Goal: Information Seeking & Learning: Check status

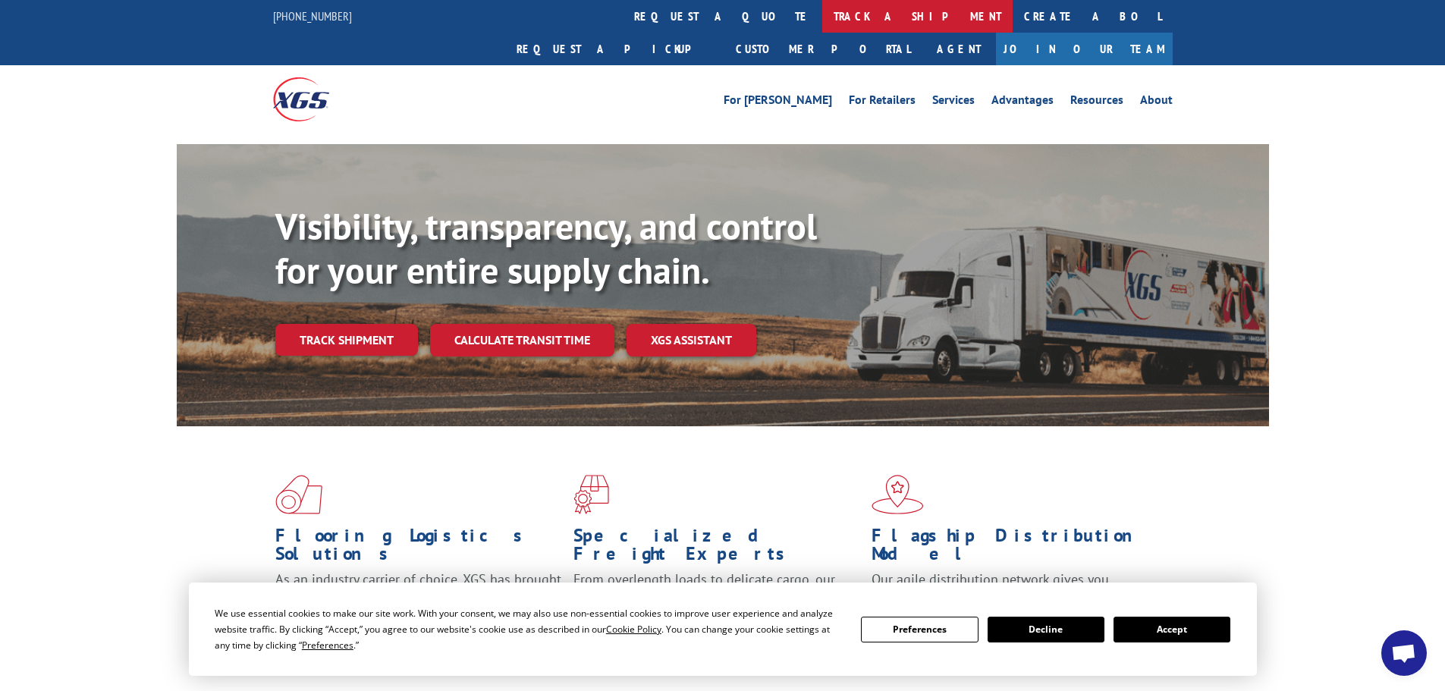
click at [822, 11] on link "track a shipment" at bounding box center [917, 16] width 190 height 33
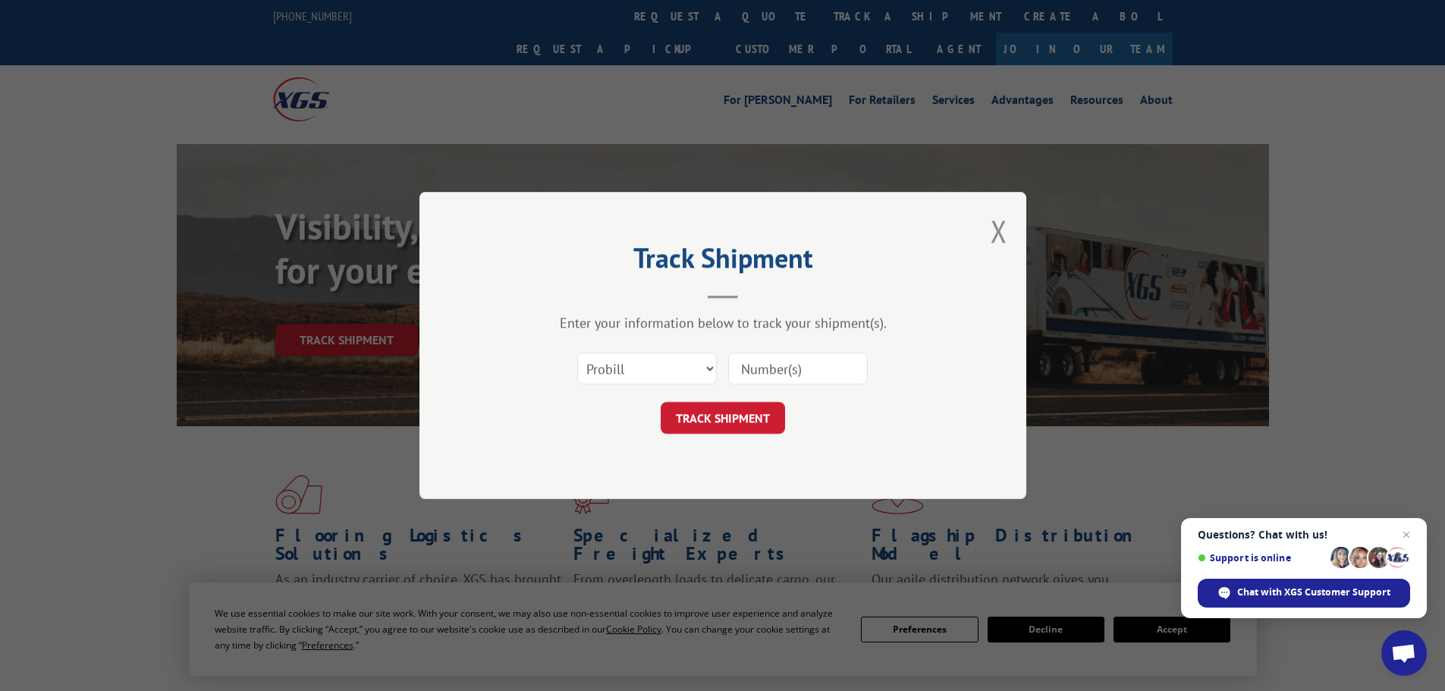
click at [783, 369] on input at bounding box center [798, 369] width 140 height 32
paste input "17523236"
type input "17523236"
click button "TRACK SHIPMENT" at bounding box center [723, 418] width 124 height 32
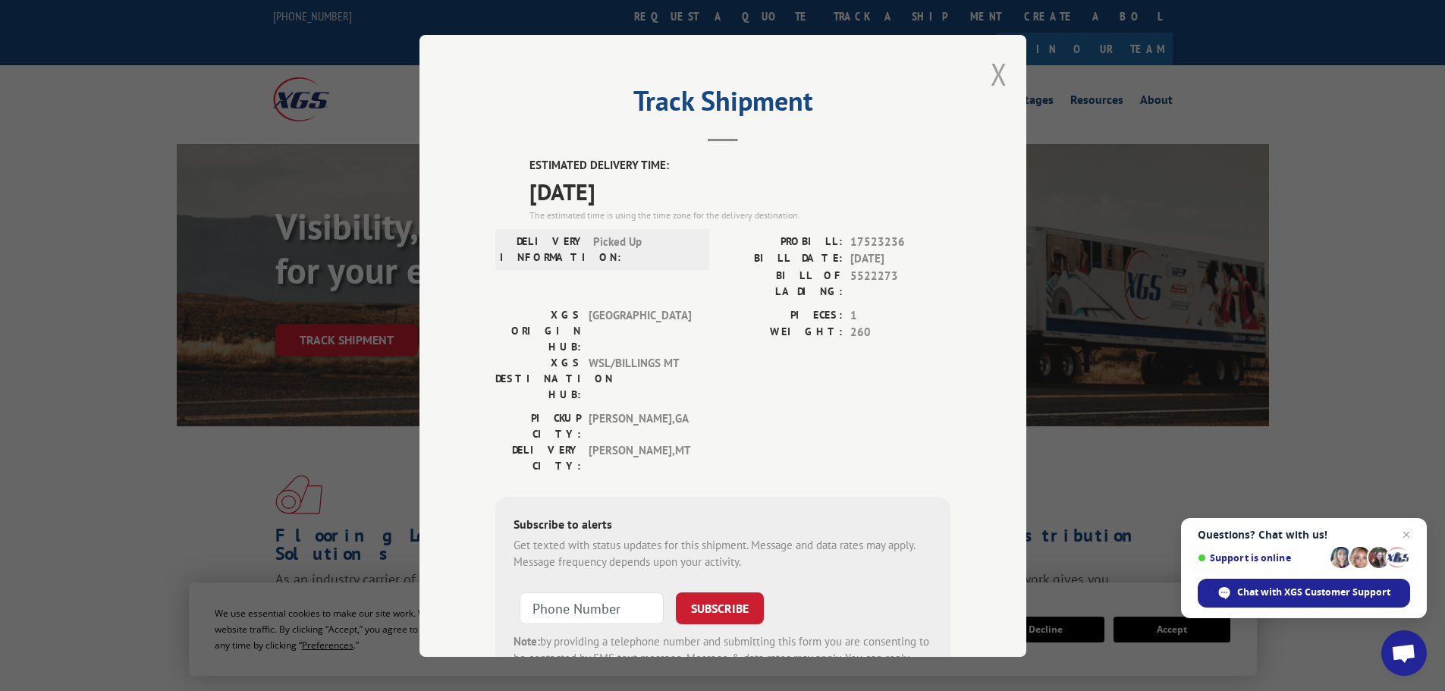
click at [998, 75] on button "Close modal" at bounding box center [999, 74] width 17 height 40
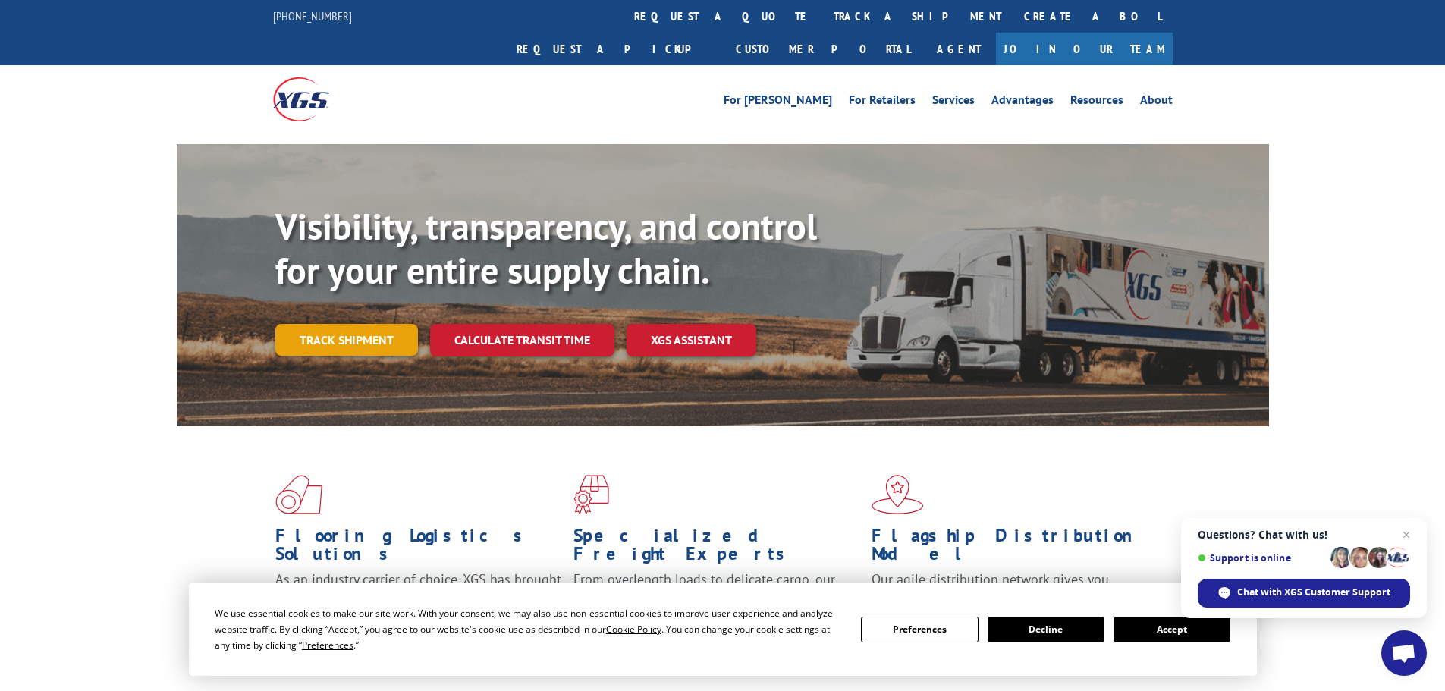
click at [357, 324] on link "Track shipment" at bounding box center [346, 340] width 143 height 32
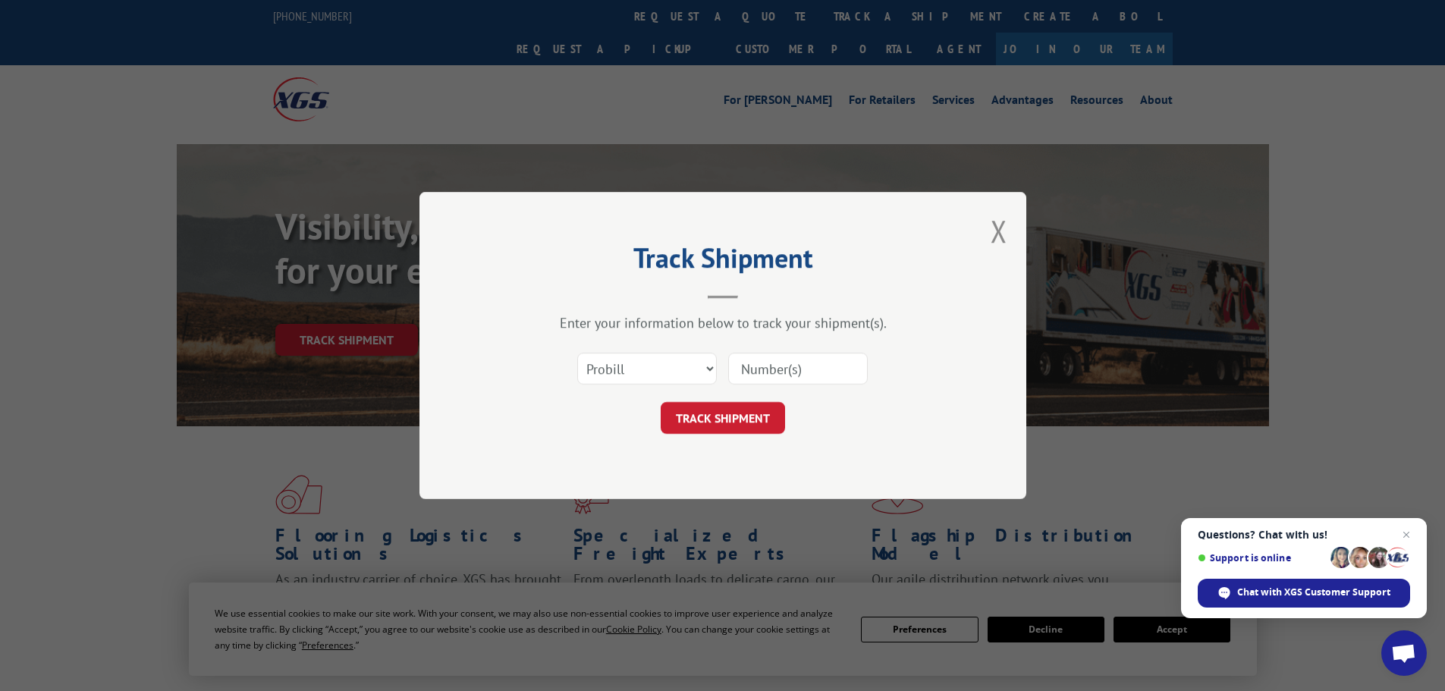
click at [789, 369] on input at bounding box center [798, 369] width 140 height 32
paste input "17522560"
type input "17522560"
click at [755, 423] on button "TRACK SHIPMENT" at bounding box center [723, 418] width 124 height 32
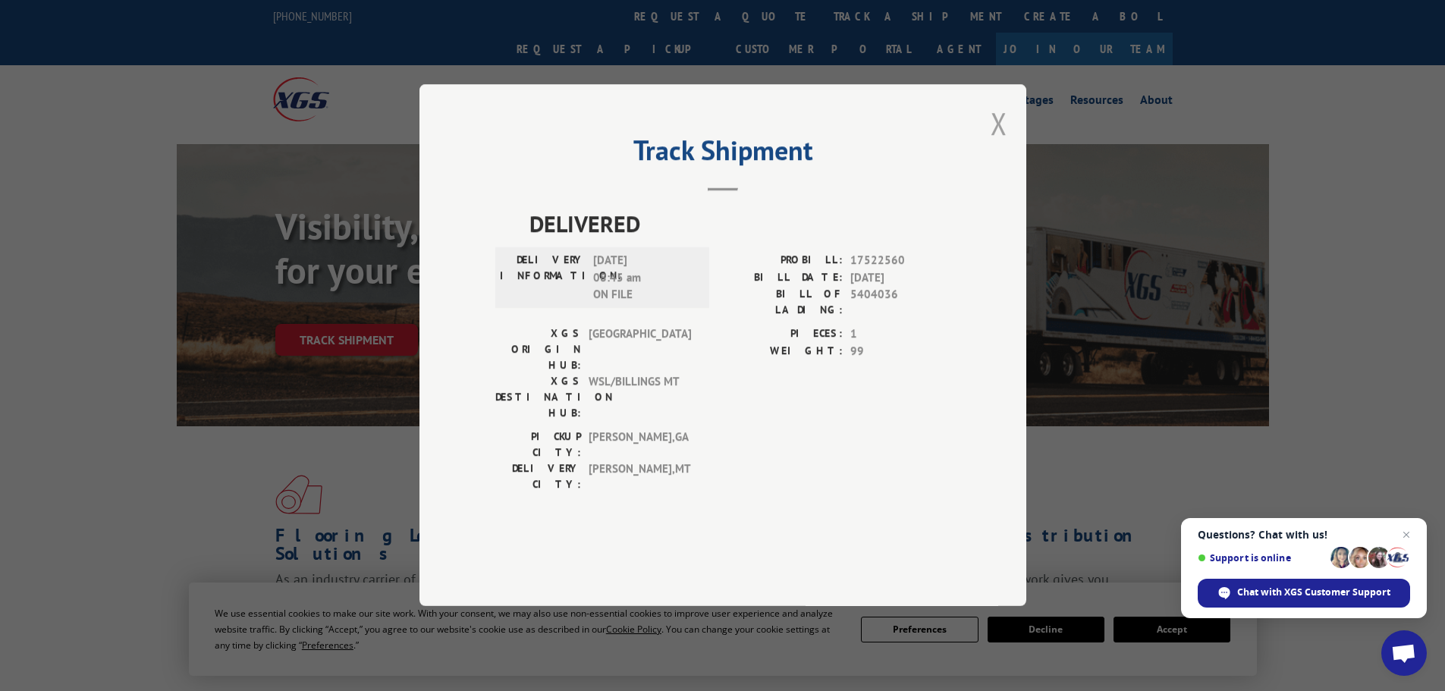
click at [998, 143] on button "Close modal" at bounding box center [999, 123] width 17 height 40
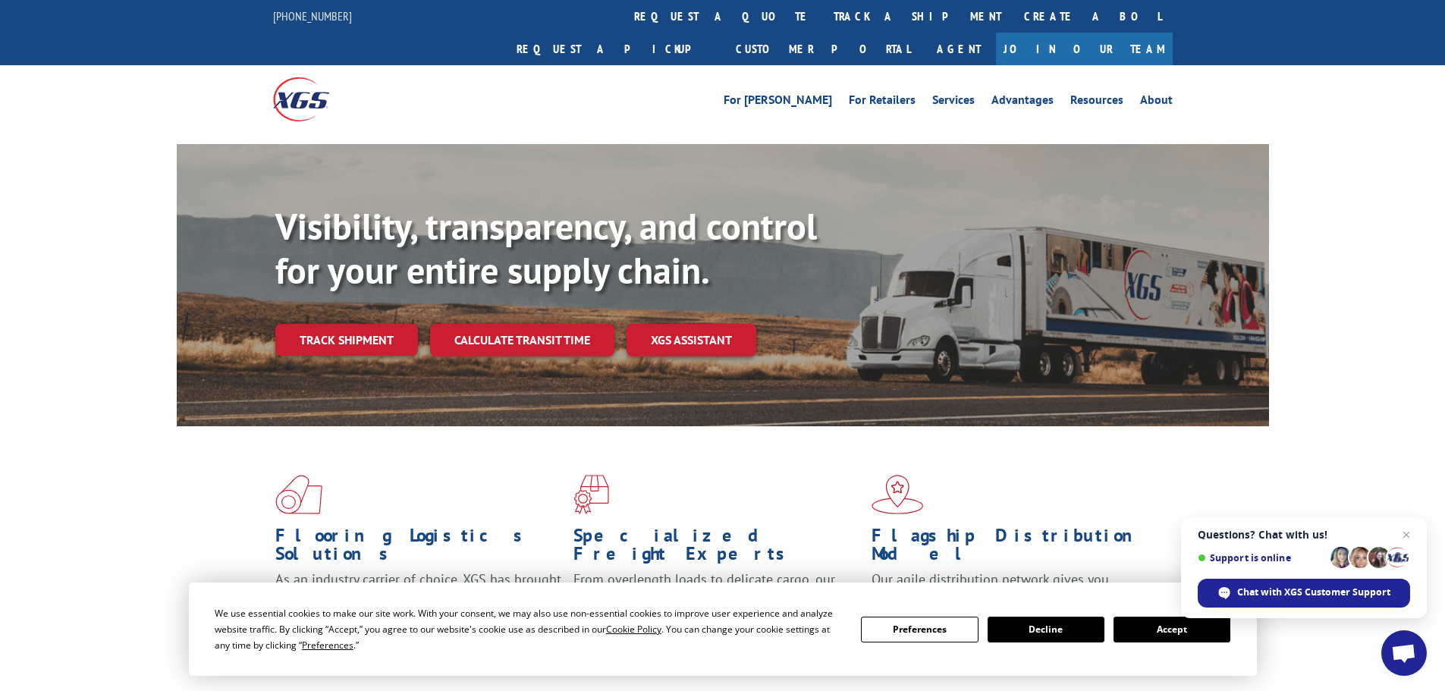
click at [822, 17] on link "track a shipment" at bounding box center [917, 16] width 190 height 33
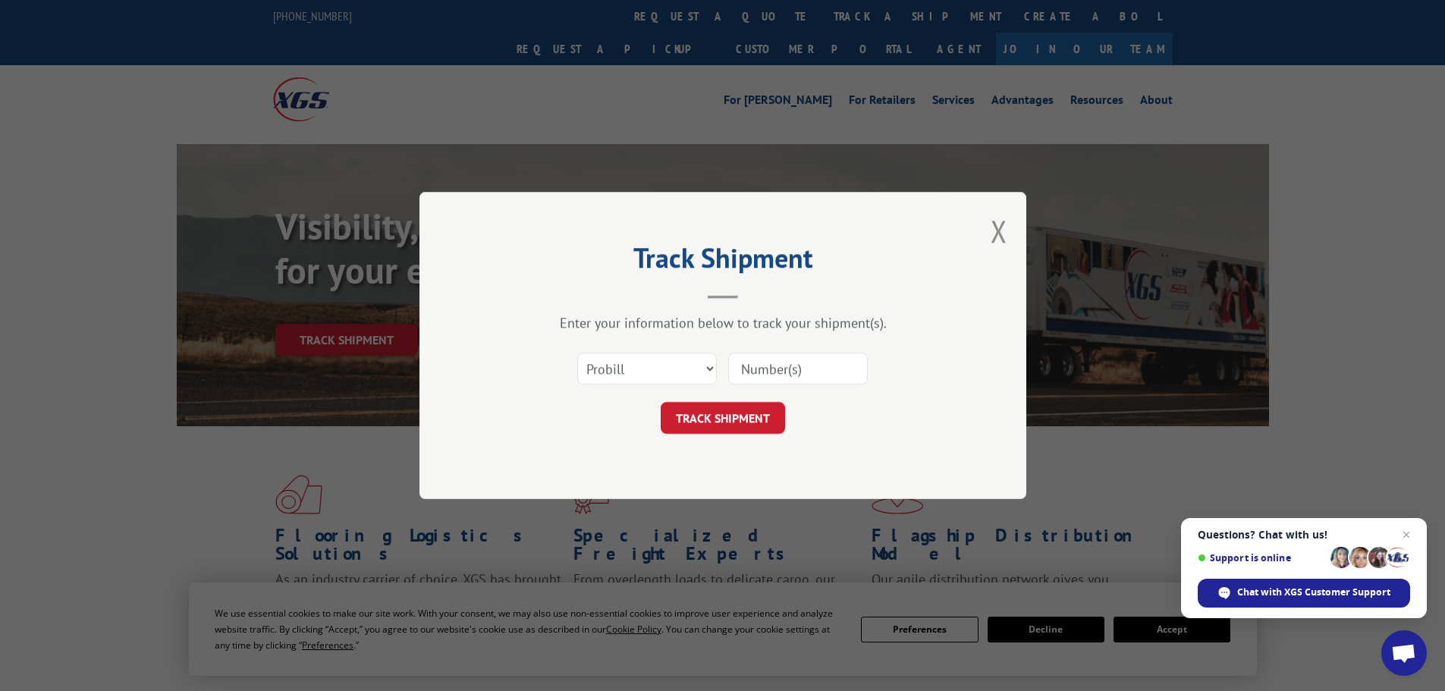
click at [765, 371] on input at bounding box center [798, 369] width 140 height 32
paste input "17233289"
type input "17233289"
click button "TRACK SHIPMENT" at bounding box center [723, 418] width 124 height 32
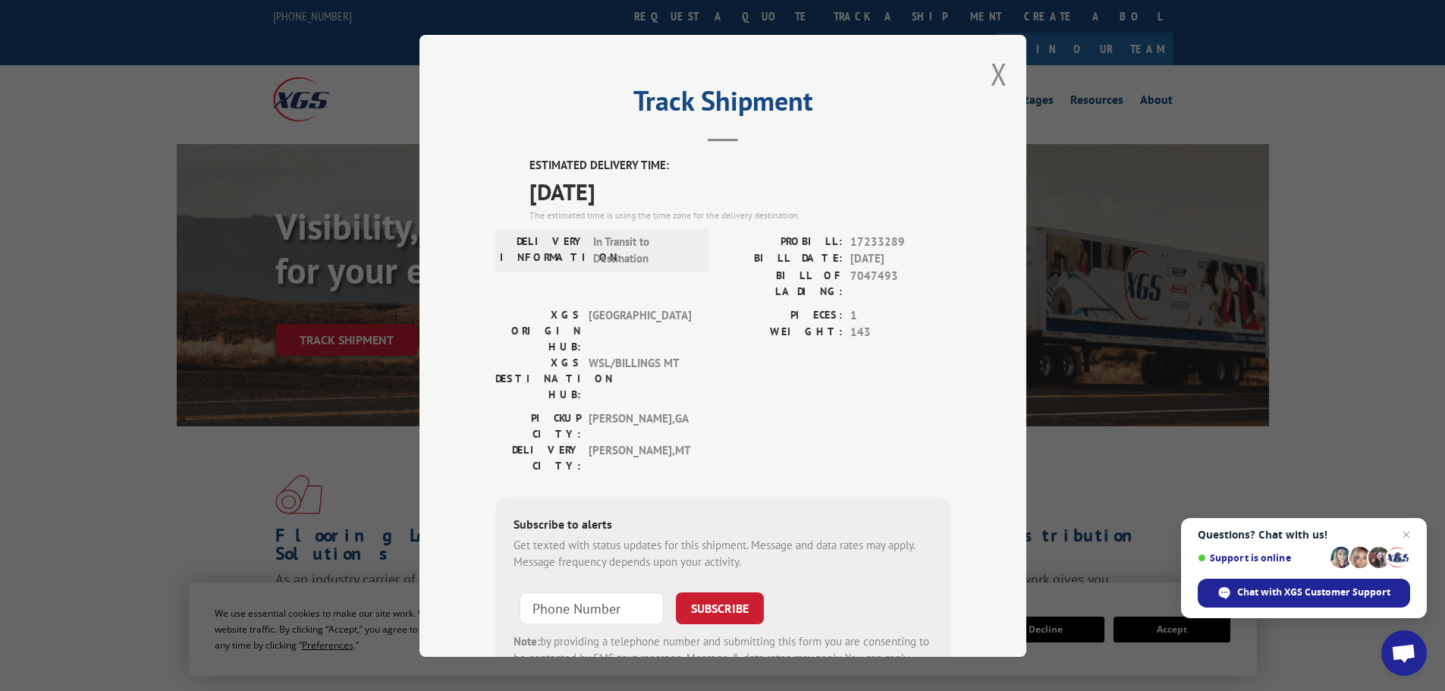
click at [1003, 77] on div "Track Shipment ESTIMATED DELIVERY TIME: [DATE] The estimated time is using the …" at bounding box center [722, 346] width 607 height 622
click at [991, 67] on button "Close modal" at bounding box center [999, 74] width 17 height 40
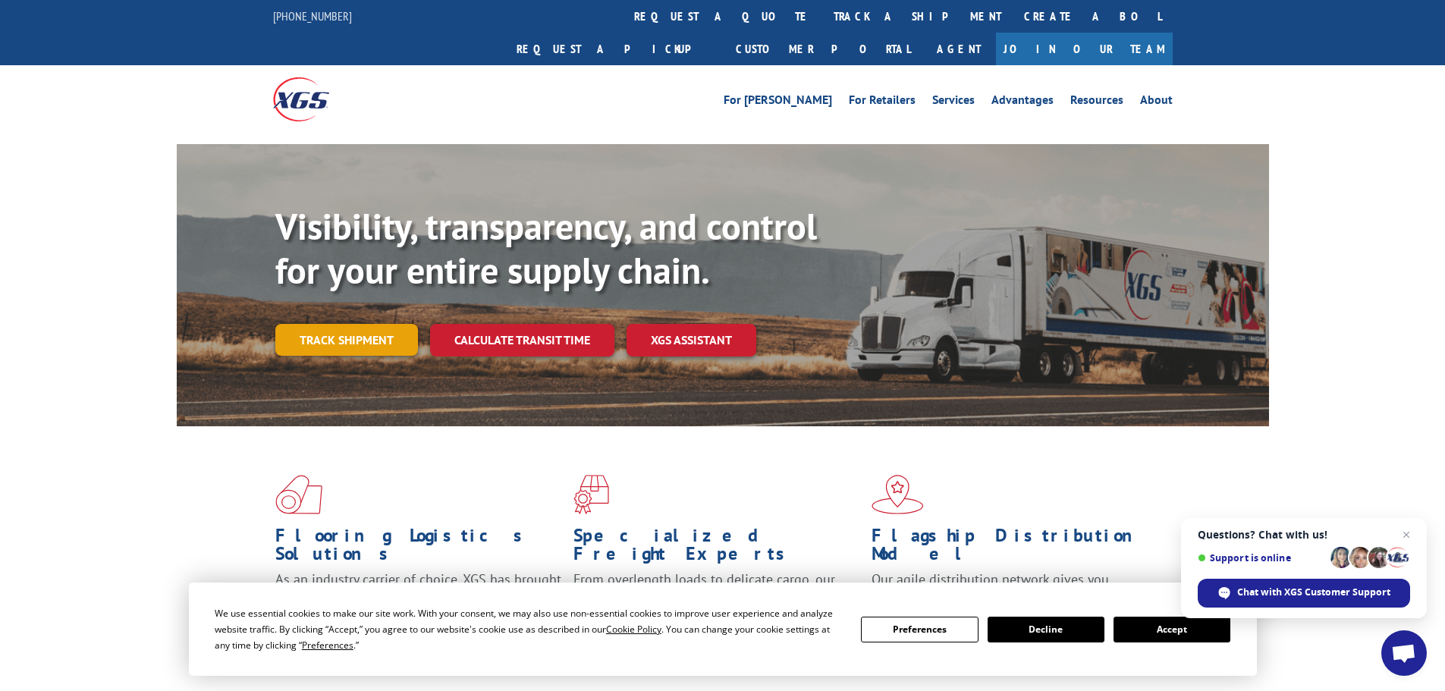
click at [381, 324] on link "Track shipment" at bounding box center [346, 340] width 143 height 32
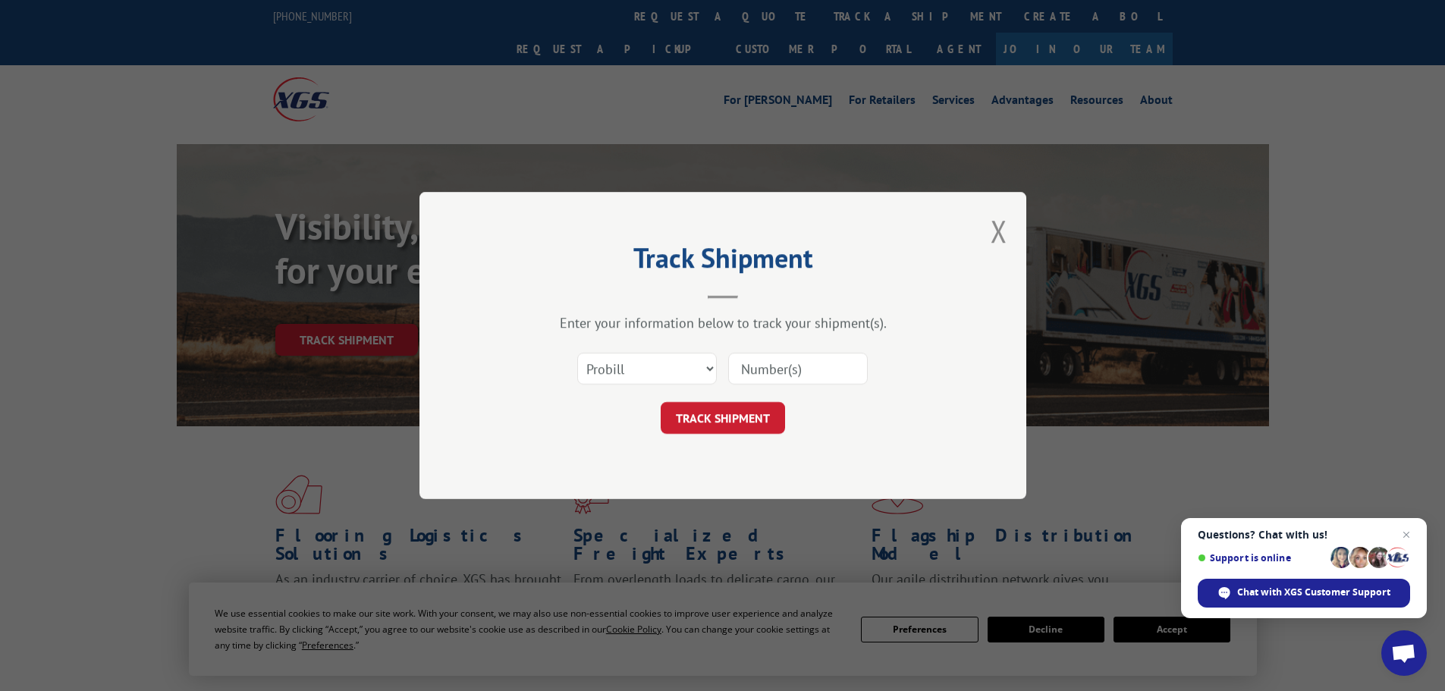
click at [777, 368] on input at bounding box center [798, 369] width 140 height 32
paste input "17478532"
type input "17478532"
click at [734, 416] on button "TRACK SHIPMENT" at bounding box center [723, 418] width 124 height 32
